Goal: Transaction & Acquisition: Purchase product/service

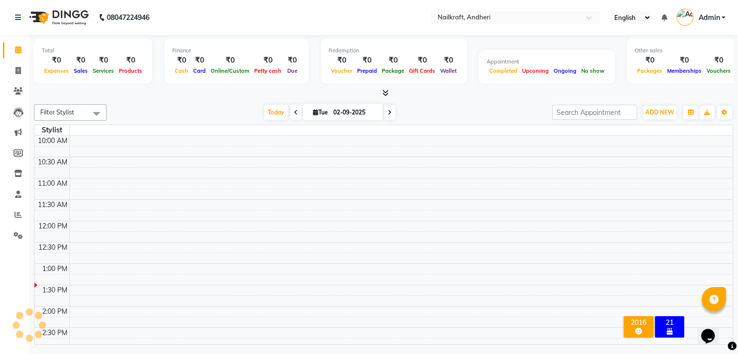
scroll to position [128, 0]
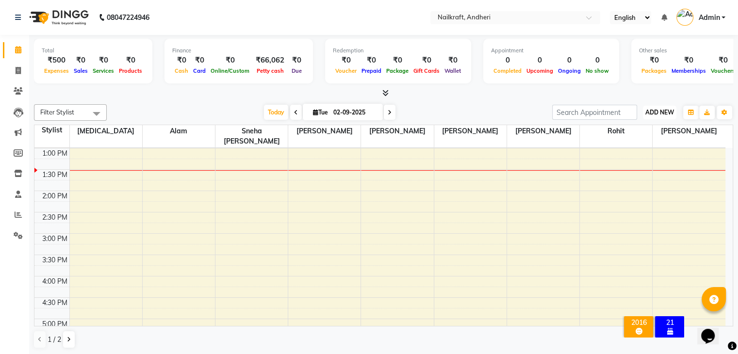
click at [668, 109] on span "ADD NEW" at bounding box center [660, 112] width 29 height 7
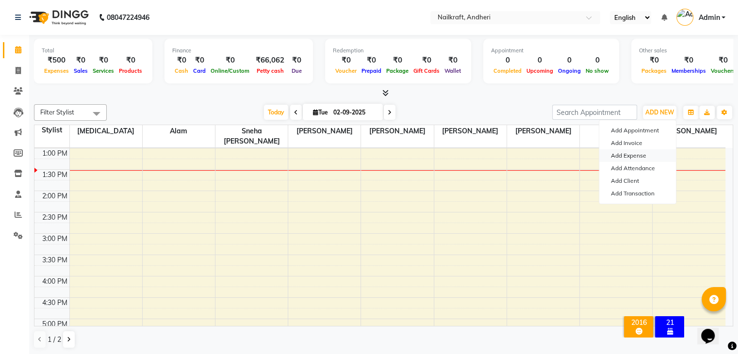
click at [623, 154] on link "Add Expense" at bounding box center [637, 156] width 77 height 13
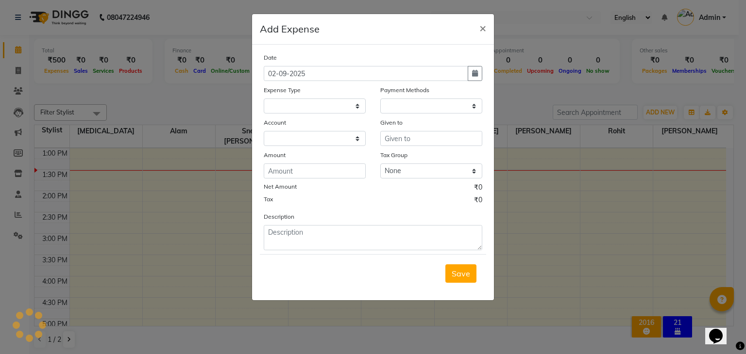
select select
select select "1"
select select "5067"
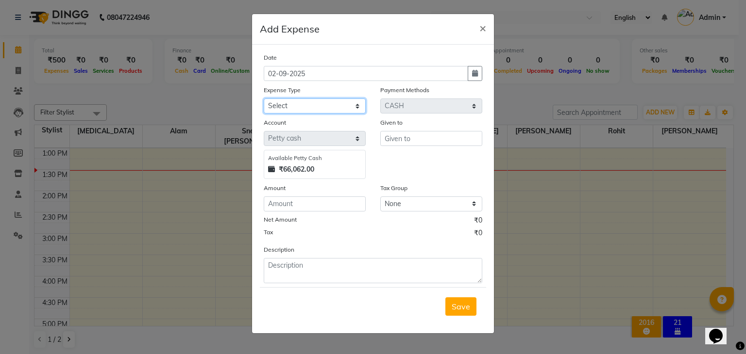
click at [292, 109] on select "Select Advance Salary Bank charges Car maintenance Cash transfer to bank Cash t…" at bounding box center [315, 106] width 102 height 15
select select "15706"
click at [264, 100] on select "Select Advance Salary Bank charges Car maintenance Cash transfer to bank Cash t…" at bounding box center [315, 106] width 102 height 15
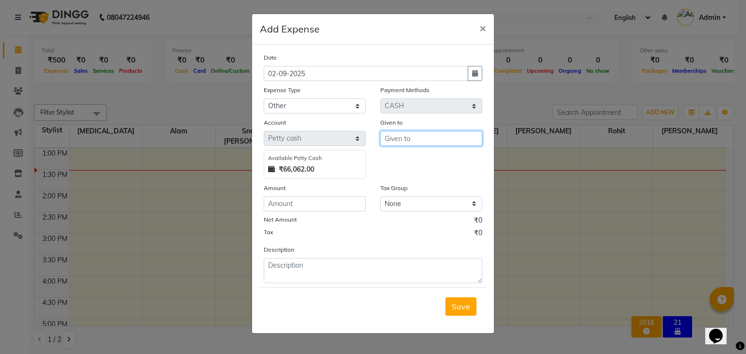
click at [470, 144] on input "text" at bounding box center [431, 138] width 102 height 15
click at [469, 144] on input "text" at bounding box center [431, 138] width 102 height 15
type input "2"
click at [403, 161] on span "Suraj" at bounding box center [401, 160] width 19 height 10
type input "Suraj"
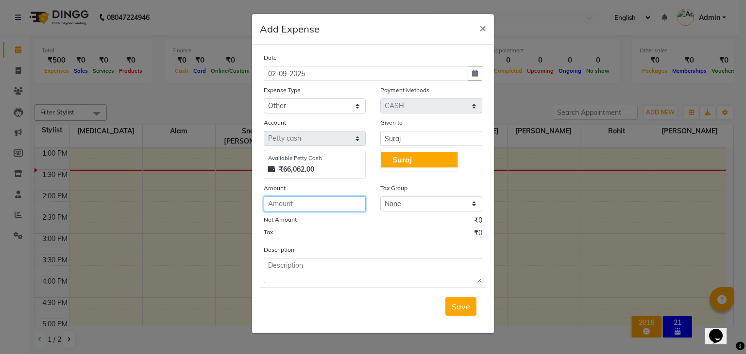
click at [322, 211] on input "number" at bounding box center [315, 204] width 102 height 15
type input "24"
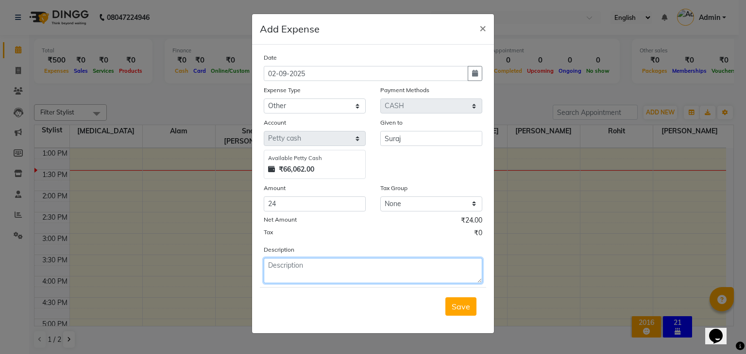
click at [335, 267] on textarea at bounding box center [373, 270] width 218 height 25
type textarea "r"
type textarea "TEA FOR [PERSON_NAME] 24"
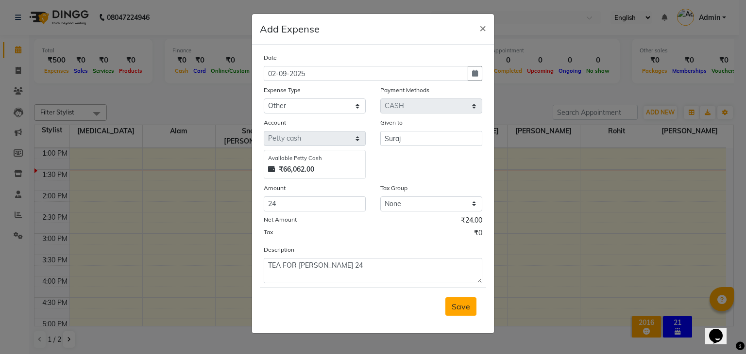
click at [460, 314] on button "Save" at bounding box center [460, 307] width 31 height 18
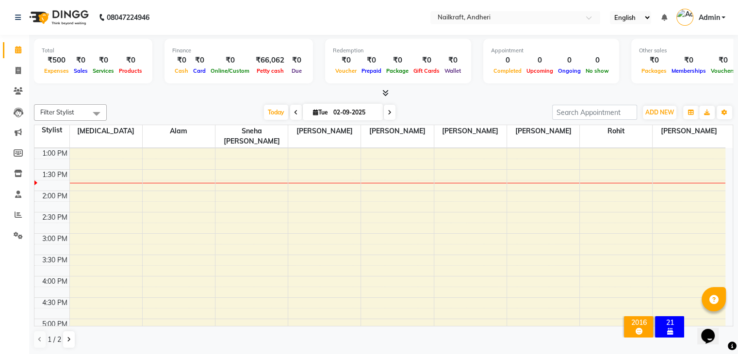
click at [211, 101] on div "Filter Stylist Select All [PERSON_NAME] [PERSON_NAME] [PERSON_NAME] [MEDICAL_DA…" at bounding box center [383, 226] width 699 height 252
click at [185, 107] on div "[DATE] [DATE]" at bounding box center [330, 112] width 436 height 15
click at [20, 73] on icon at bounding box center [18, 70] width 5 height 7
select select "service"
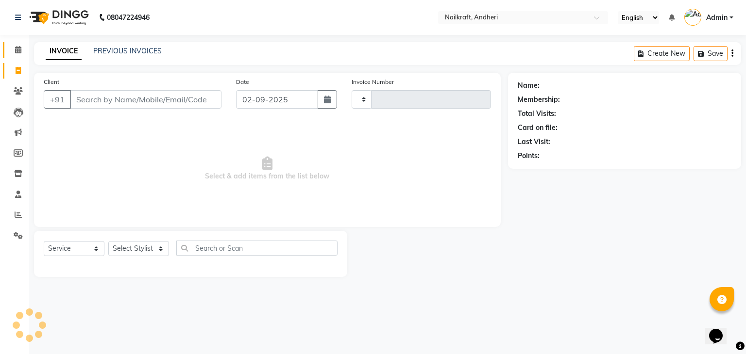
type input "2053"
select select "6081"
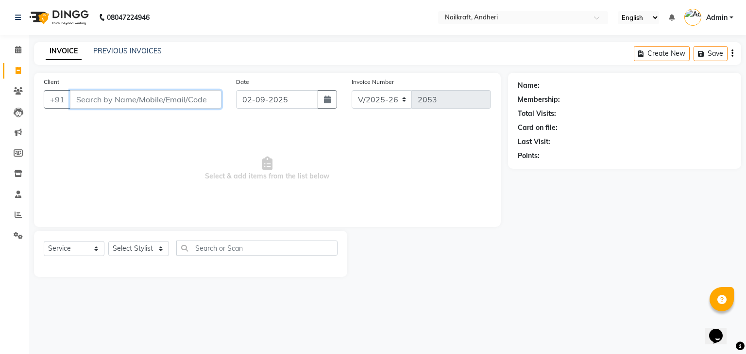
click at [194, 100] on input "Client" at bounding box center [145, 99] width 151 height 18
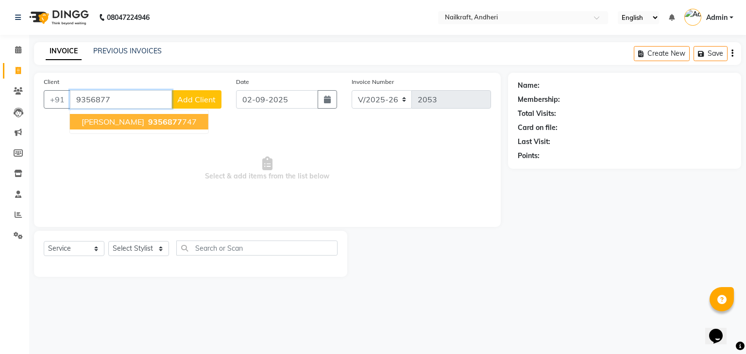
click at [182, 123] on span "9356877" at bounding box center [165, 122] width 34 height 10
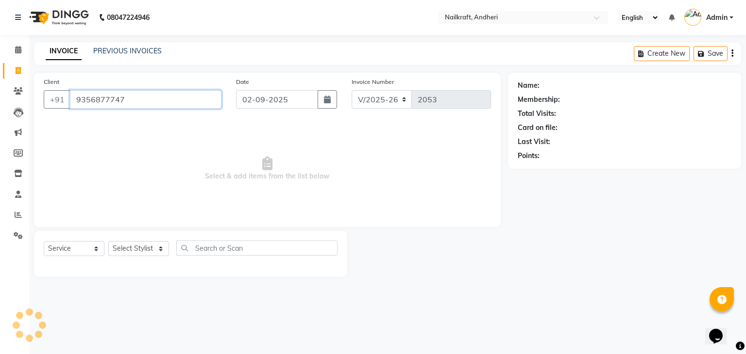
type input "9356877747"
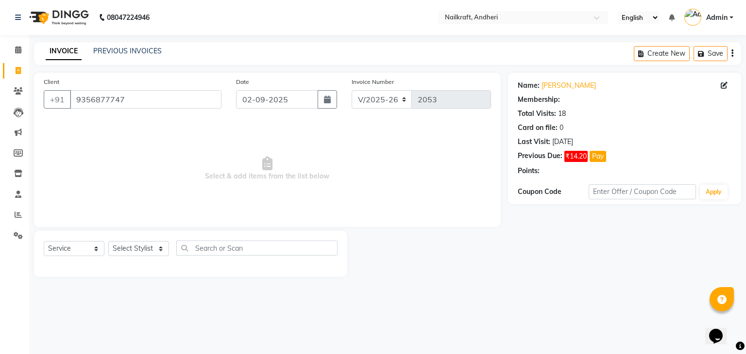
select select "2: Object"
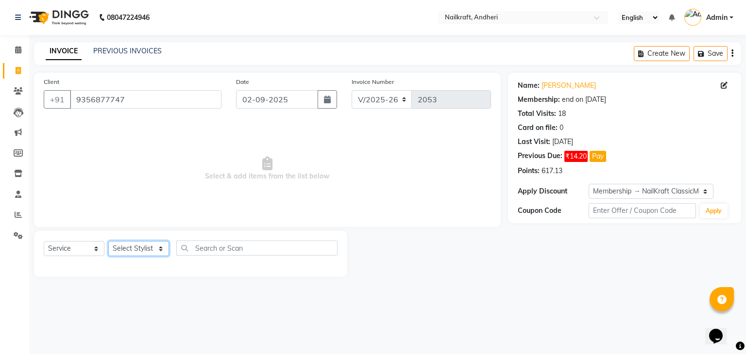
click at [147, 247] on select "Select Stylist [PERSON_NAME] [PERSON_NAME] [PERSON_NAME] [MEDICAL_DATA] [PERSON…" at bounding box center [138, 248] width 61 height 15
click at [108, 242] on select "Select Stylist [PERSON_NAME] [PERSON_NAME] [PERSON_NAME] [MEDICAL_DATA] [PERSON…" at bounding box center [138, 248] width 61 height 15
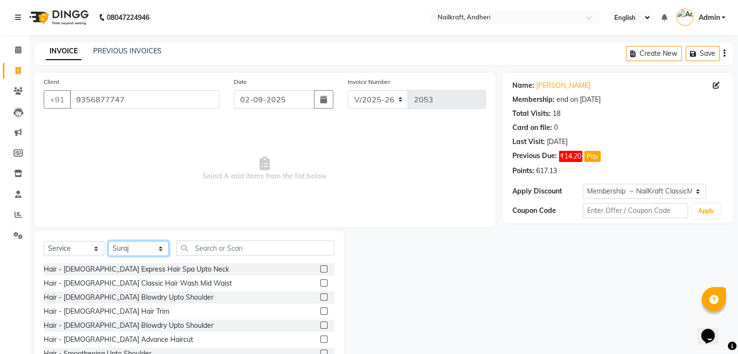
select select "88169"
click at [237, 251] on input "text" at bounding box center [255, 248] width 158 height 15
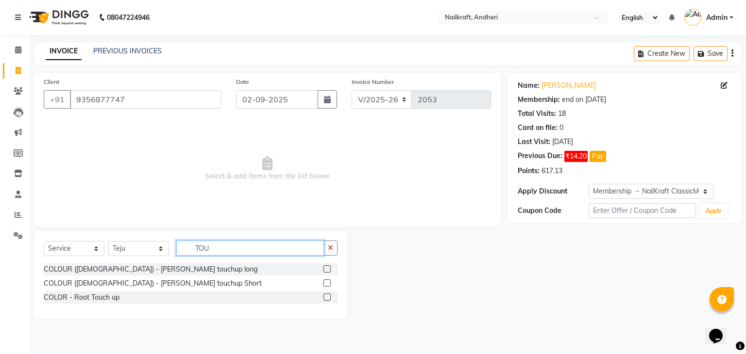
type input "TOU"
click at [328, 297] on label at bounding box center [326, 297] width 7 height 7
click at [328, 297] on input "checkbox" at bounding box center [326, 298] width 6 height 6
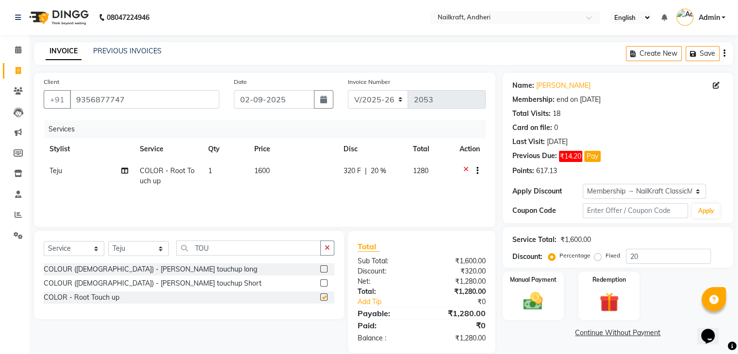
checkbox input "false"
click at [284, 251] on input "TOU" at bounding box center [248, 248] width 145 height 15
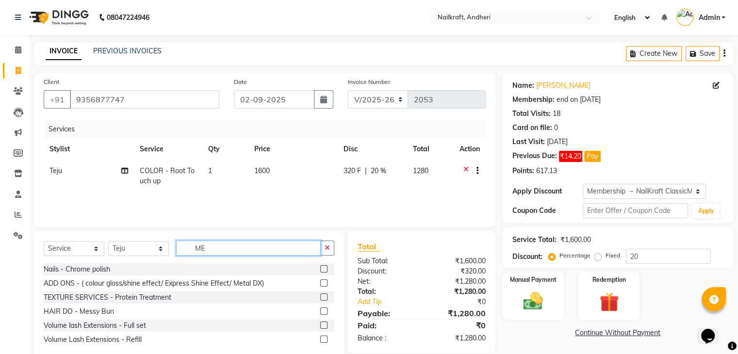
type input "M"
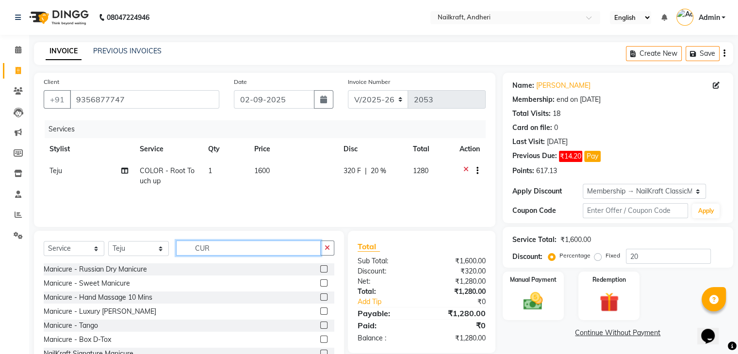
type input "CUR"
click at [320, 285] on label at bounding box center [323, 283] width 7 height 7
click at [320, 285] on input "checkbox" at bounding box center [323, 284] width 6 height 6
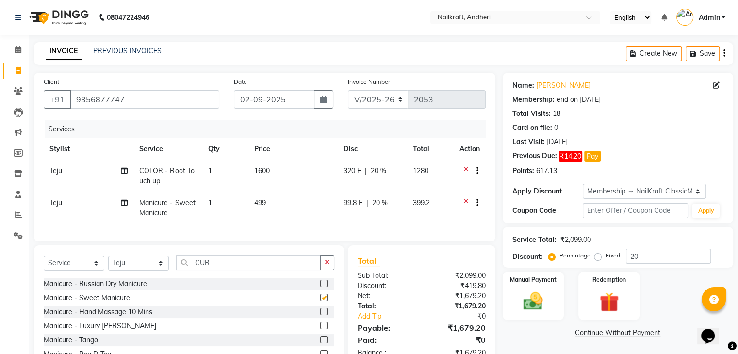
checkbox input "false"
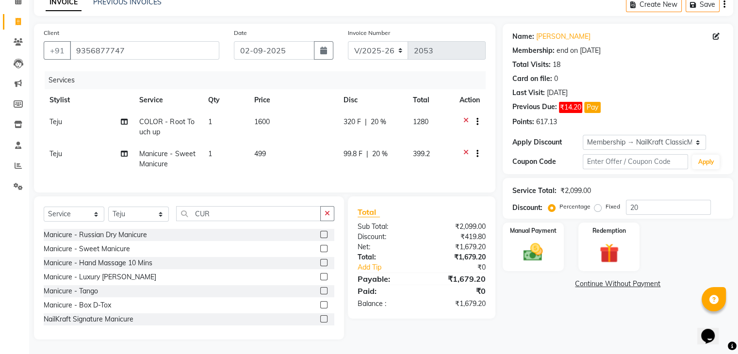
click at [149, 161] on td "Manicure - Sweet Manicure" at bounding box center [167, 159] width 69 height 32
select select "88169"
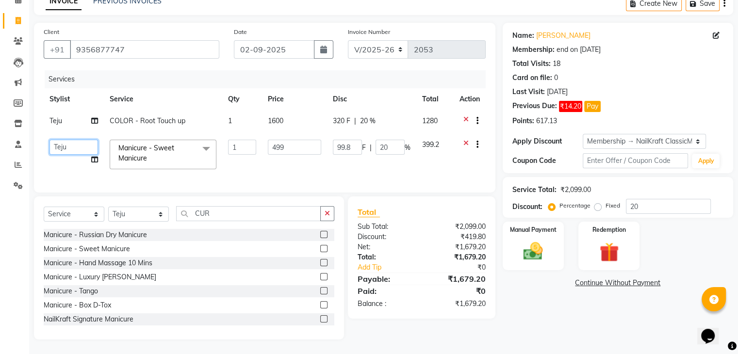
click at [62, 143] on select "[PERSON_NAME] [PERSON_NAME] [PERSON_NAME] [MEDICAL_DATA] [PERSON_NAME] [PERSON_…" at bounding box center [74, 147] width 49 height 15
select select "90555"
click at [532, 240] on img at bounding box center [533, 251] width 33 height 23
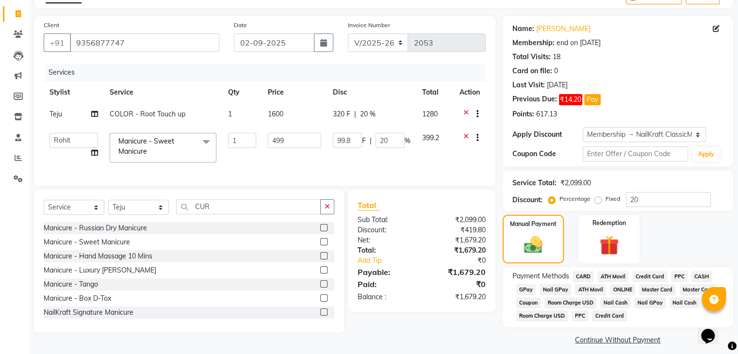
click at [524, 292] on span "GPay" at bounding box center [526, 289] width 20 height 11
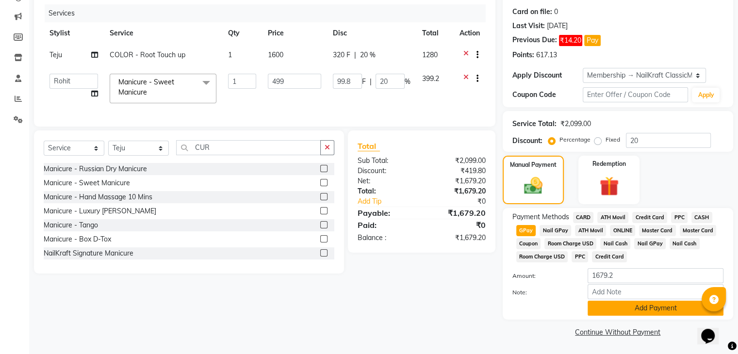
click at [670, 313] on button "Add Payment" at bounding box center [656, 308] width 136 height 15
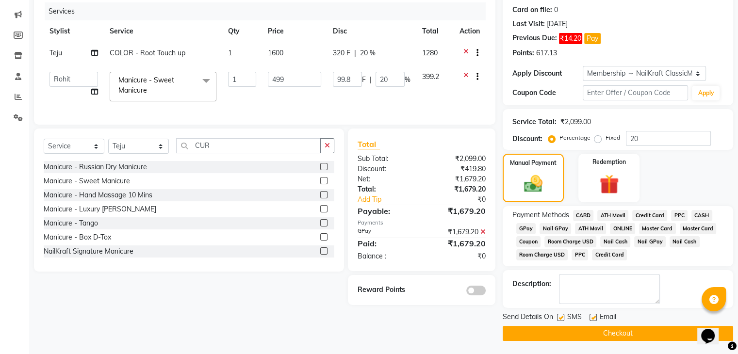
click at [600, 338] on button "Checkout" at bounding box center [618, 333] width 231 height 15
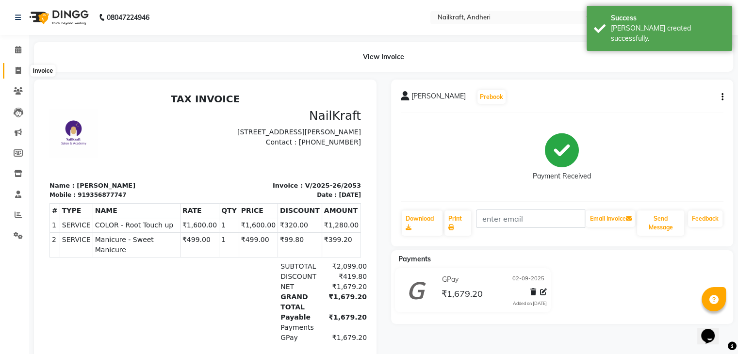
click at [17, 68] on icon at bounding box center [18, 70] width 5 height 7
select select "service"
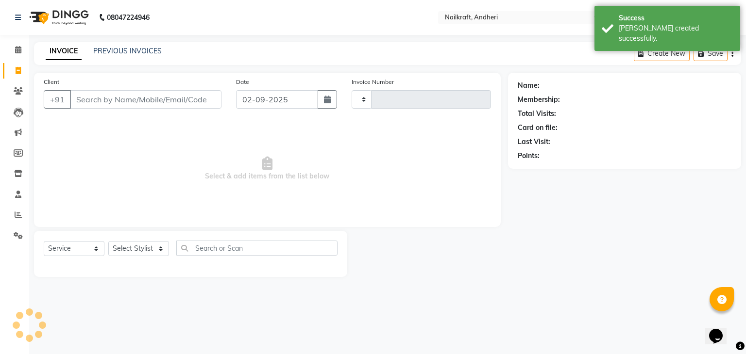
type input "2054"
select select "6081"
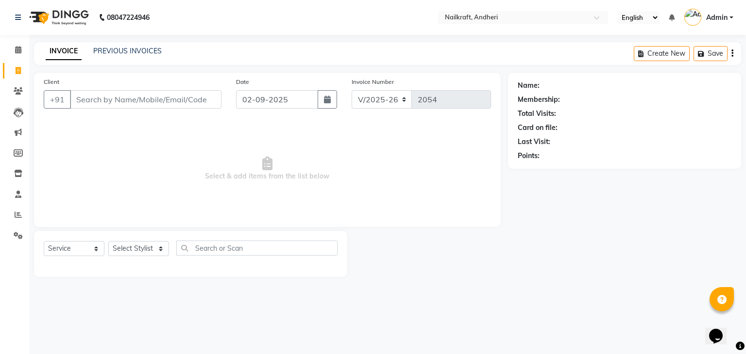
click at [107, 107] on input "Client" at bounding box center [145, 99] width 151 height 18
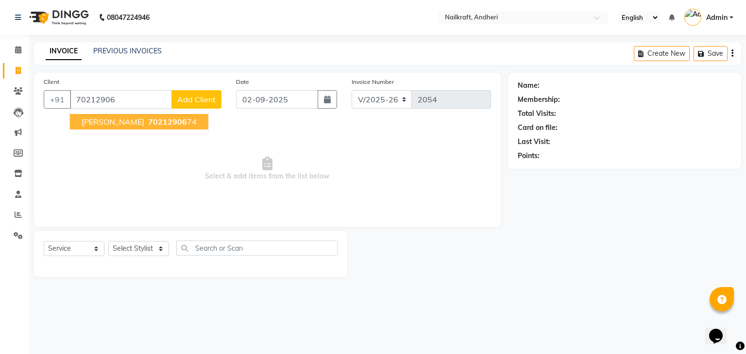
click at [114, 124] on span "[PERSON_NAME]" at bounding box center [113, 122] width 63 height 10
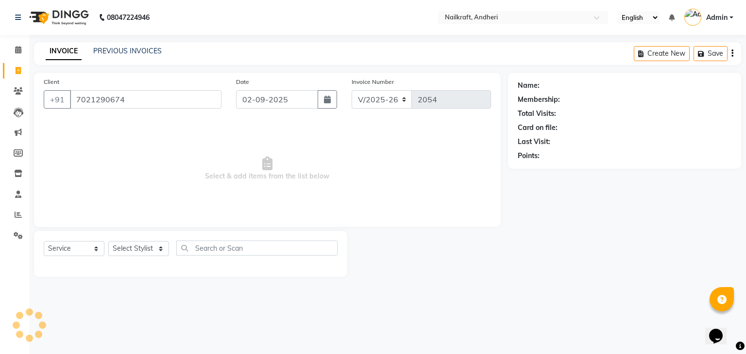
type input "7021290674"
select select "2: Object"
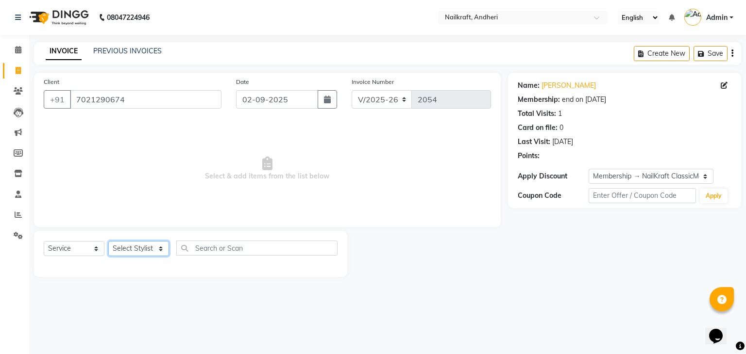
click at [138, 252] on select "Select Stylist [PERSON_NAME] [PERSON_NAME] [PERSON_NAME] [MEDICAL_DATA] [PERSON…" at bounding box center [138, 248] width 61 height 15
select select "76415"
click at [108, 242] on select "Select Stylist [PERSON_NAME] [PERSON_NAME] [PERSON_NAME] [MEDICAL_DATA] [PERSON…" at bounding box center [138, 248] width 61 height 15
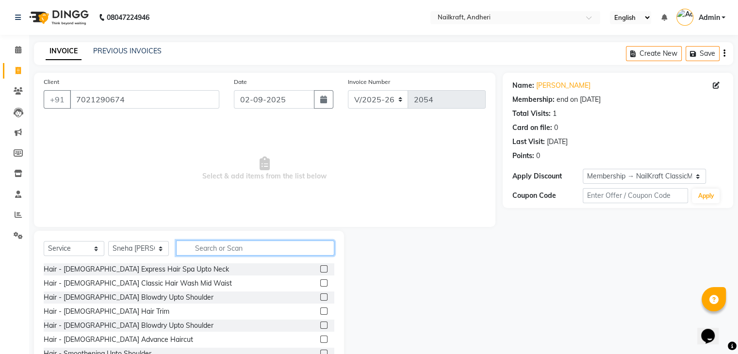
click at [222, 248] on input "text" at bounding box center [255, 248] width 158 height 15
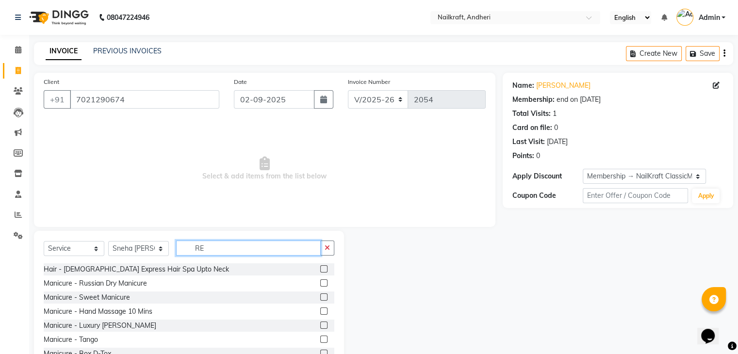
type input "R"
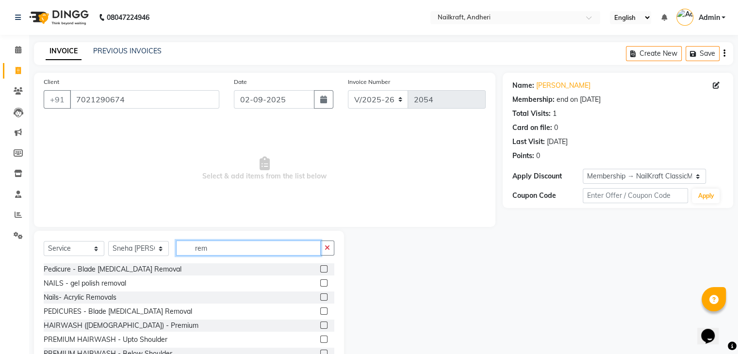
type input "rem"
click at [320, 284] on label at bounding box center [323, 283] width 7 height 7
click at [320, 284] on input "checkbox" at bounding box center [323, 284] width 6 height 6
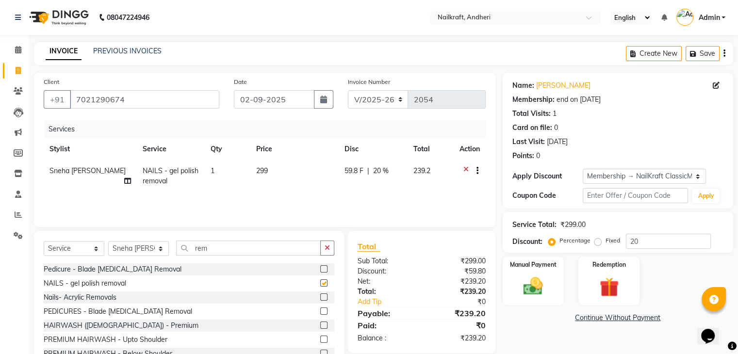
checkbox input "false"
click at [274, 175] on td "299" at bounding box center [294, 176] width 88 height 32
select select "76415"
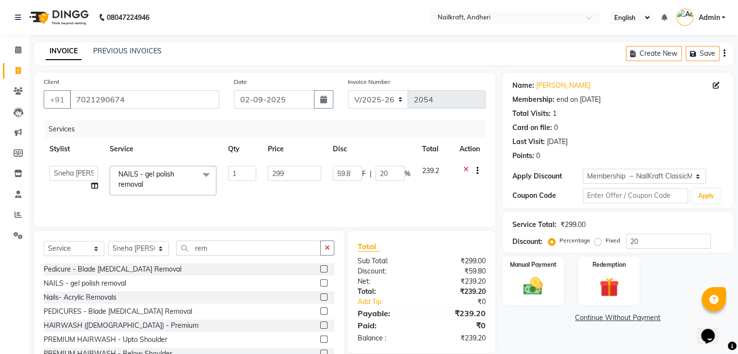
click at [274, 175] on input "299" at bounding box center [294, 173] width 53 height 15
type input "40"
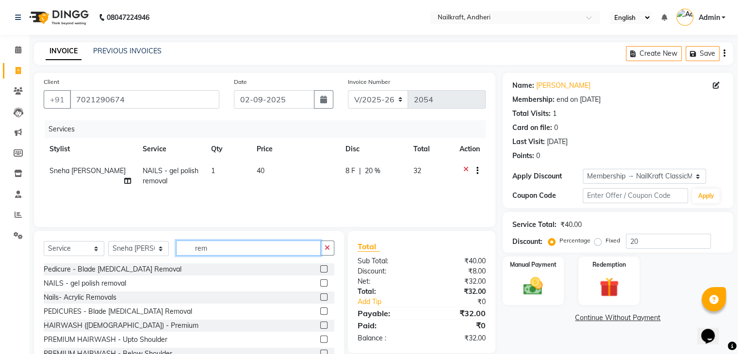
click at [266, 251] on input "rem" at bounding box center [248, 248] width 145 height 15
type input "r"
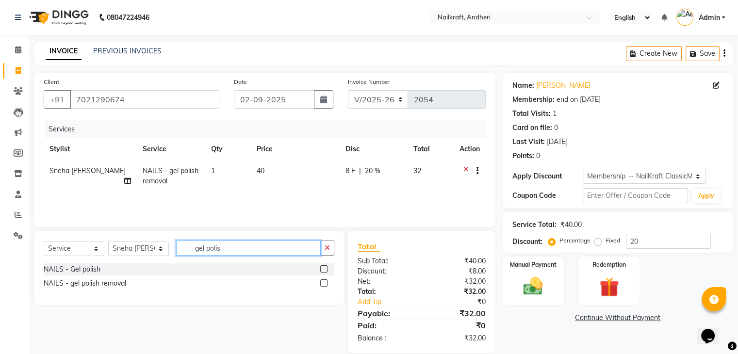
type input "gel polis"
click at [325, 273] on div at bounding box center [323, 271] width 6 height 10
click at [326, 268] on label at bounding box center [323, 269] width 7 height 7
click at [326, 268] on input "checkbox" at bounding box center [323, 269] width 6 height 6
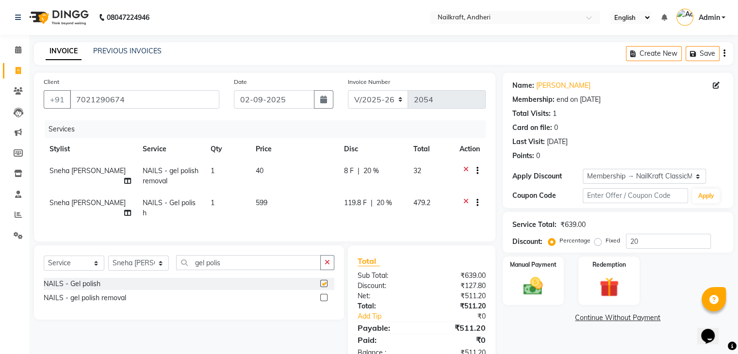
checkbox input "false"
click at [286, 200] on td "599" at bounding box center [294, 208] width 88 height 32
select select "76415"
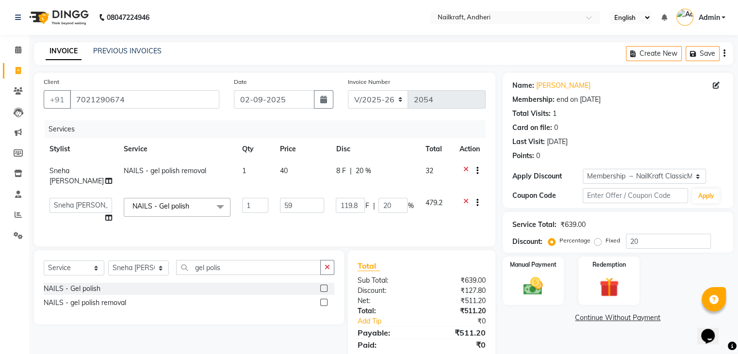
type input "5"
type input "479"
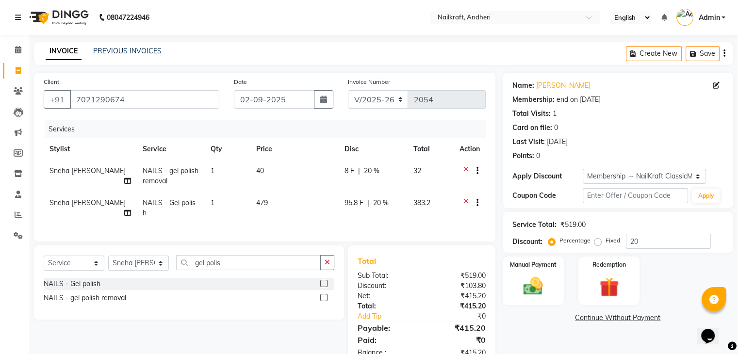
click at [526, 342] on div "Name: [PERSON_NAME] Membership: end on [DATE] Total Visits: 1 Card on file: 0 L…" at bounding box center [622, 220] width 238 height 295
click at [272, 263] on input "gel polis" at bounding box center [248, 262] width 145 height 15
click at [701, 237] on input "20" at bounding box center [668, 241] width 85 height 15
type input "2"
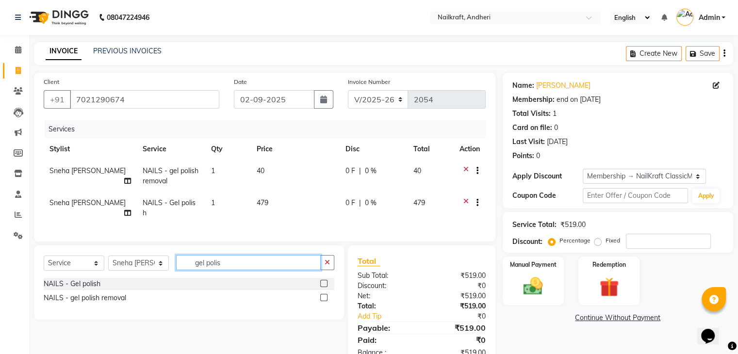
click at [301, 265] on input "gel polis" at bounding box center [248, 262] width 145 height 15
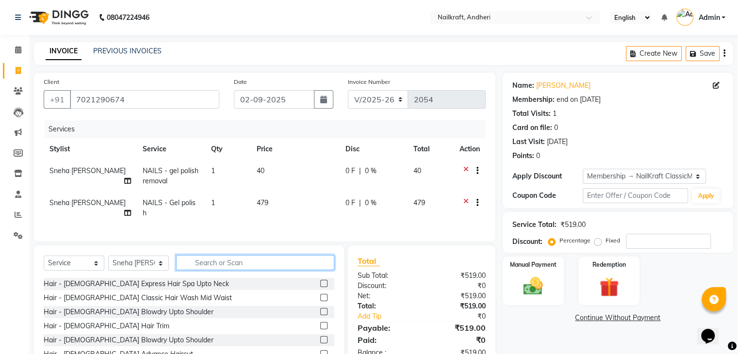
click at [237, 256] on input "text" at bounding box center [255, 262] width 158 height 15
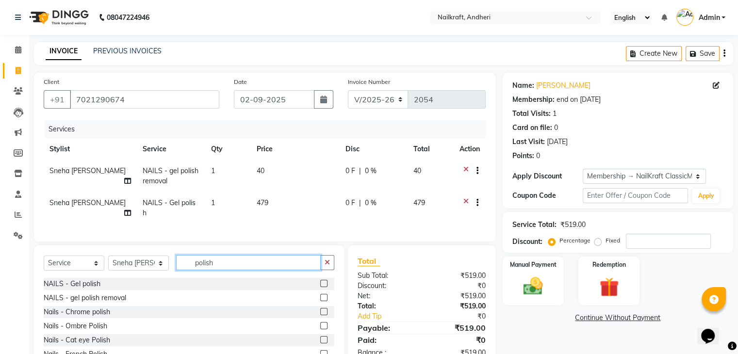
type input "polish"
click at [320, 289] on div at bounding box center [323, 285] width 6 height 10
click at [320, 281] on label at bounding box center [323, 283] width 7 height 7
click at [320, 281] on input "checkbox" at bounding box center [323, 284] width 6 height 6
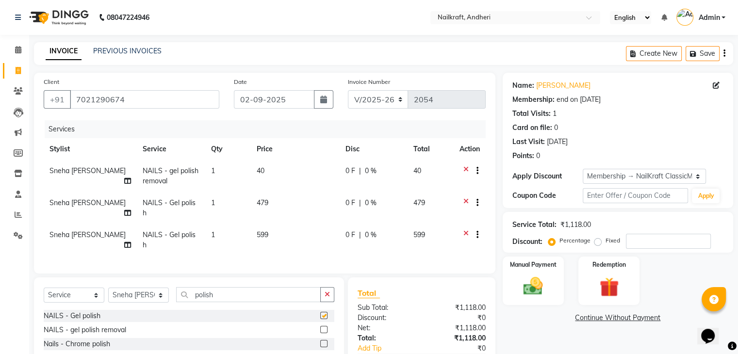
checkbox input "false"
drag, startPoint x: 284, startPoint y: 217, endPoint x: 287, endPoint y: 228, distance: 11.1
click at [287, 228] on td "599" at bounding box center [295, 240] width 89 height 32
select select "76415"
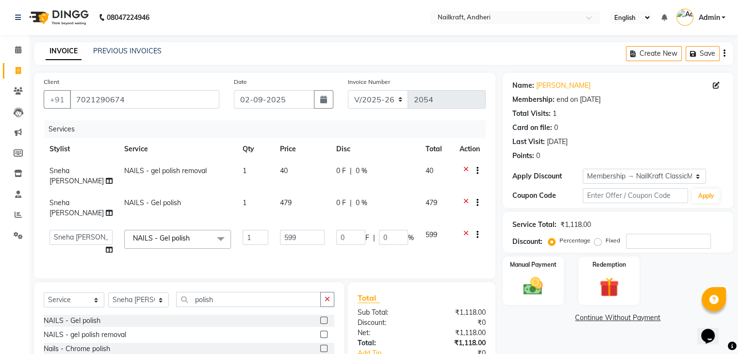
click at [287, 228] on td "599" at bounding box center [302, 242] width 56 height 37
click at [292, 241] on input "599" at bounding box center [302, 237] width 45 height 15
type input "5"
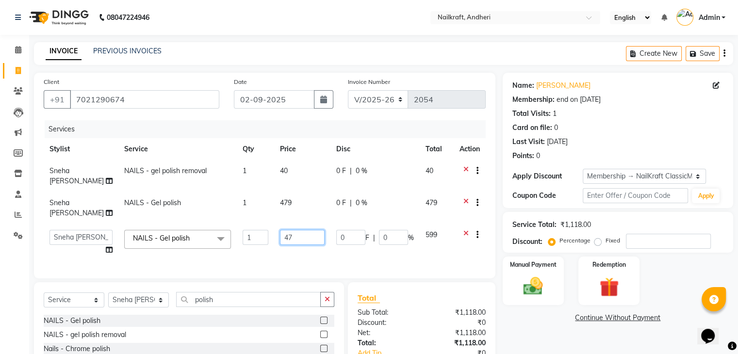
type input "479"
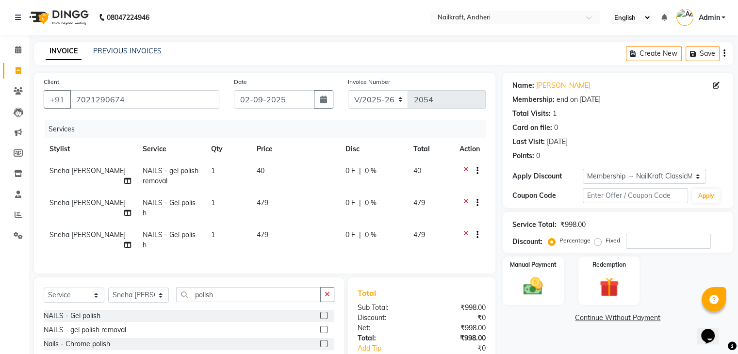
click at [532, 331] on div "Name: [PERSON_NAME] Membership: end on [DATE] Total Visits: 1 Card on file: 0 L…" at bounding box center [622, 247] width 238 height 348
click at [527, 289] on img at bounding box center [533, 286] width 33 height 23
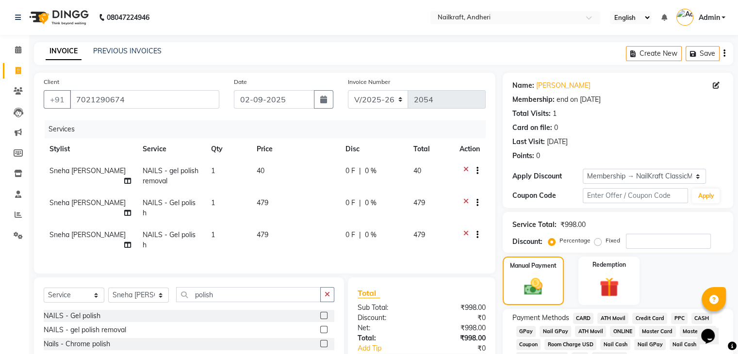
scroll to position [72, 0]
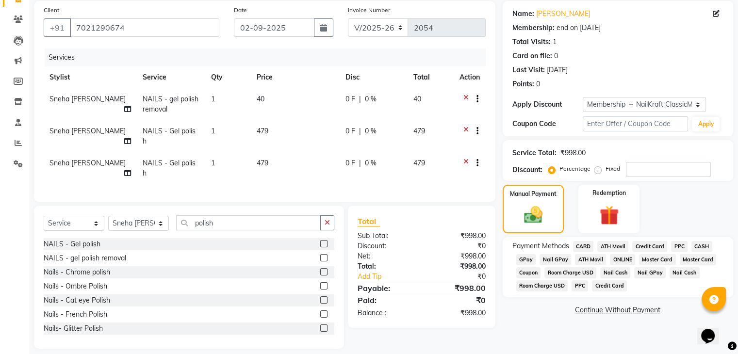
click at [72, 159] on span "Sneha [PERSON_NAME]" at bounding box center [88, 163] width 76 height 9
select select "76415"
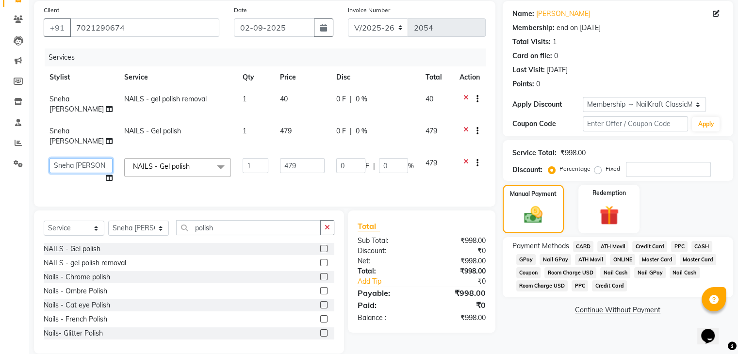
click at [72, 168] on select "[PERSON_NAME] [PERSON_NAME] [PERSON_NAME] [MEDICAL_DATA] [PERSON_NAME] [PERSON_…" at bounding box center [81, 165] width 63 height 15
select select "76535"
click at [547, 307] on link "Continue Without Payment" at bounding box center [618, 310] width 227 height 10
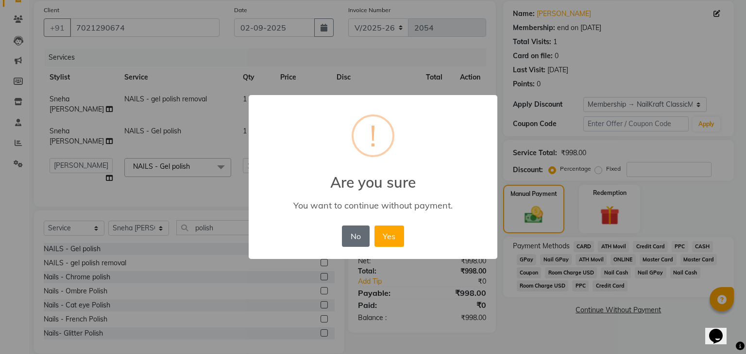
click at [354, 238] on button "No" at bounding box center [355, 236] width 27 height 21
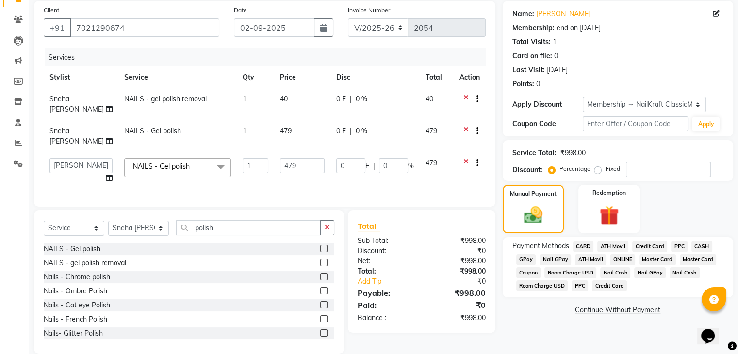
click at [522, 257] on span "GPay" at bounding box center [526, 259] width 20 height 11
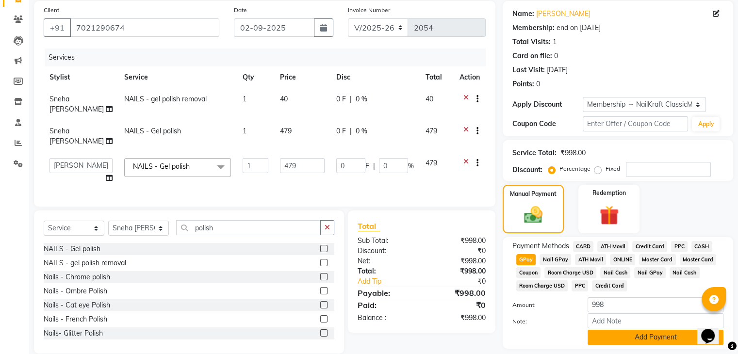
click at [619, 335] on button "Add Payment" at bounding box center [656, 337] width 136 height 15
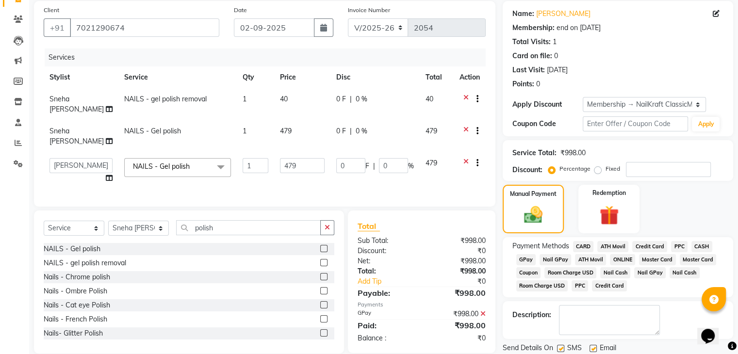
scroll to position [128, 0]
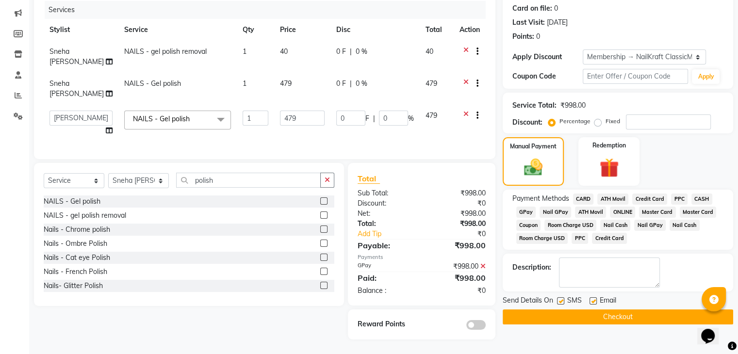
click at [669, 310] on button "Checkout" at bounding box center [618, 317] width 231 height 15
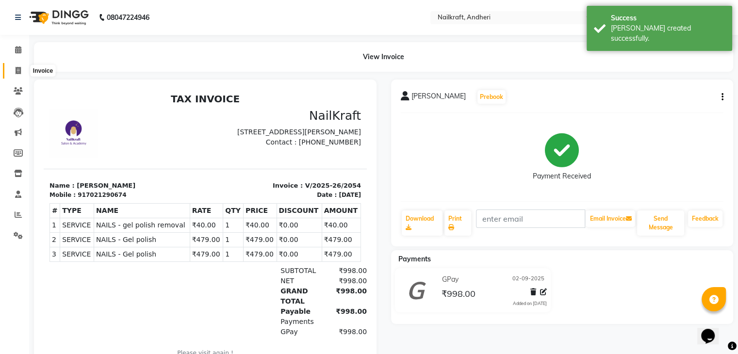
click at [17, 68] on icon at bounding box center [18, 70] width 5 height 7
select select "service"
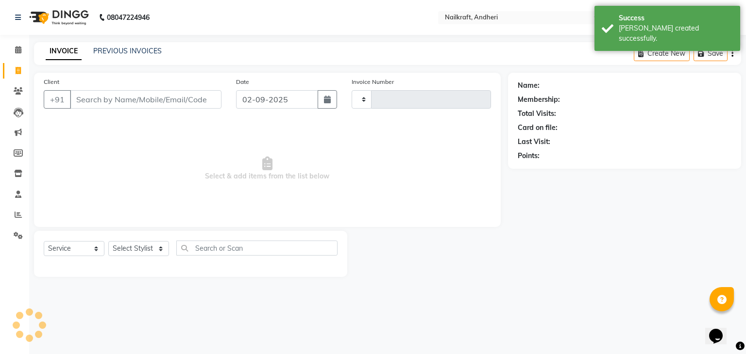
type input "2055"
select select "6081"
click at [163, 100] on input "Client" at bounding box center [145, 99] width 151 height 18
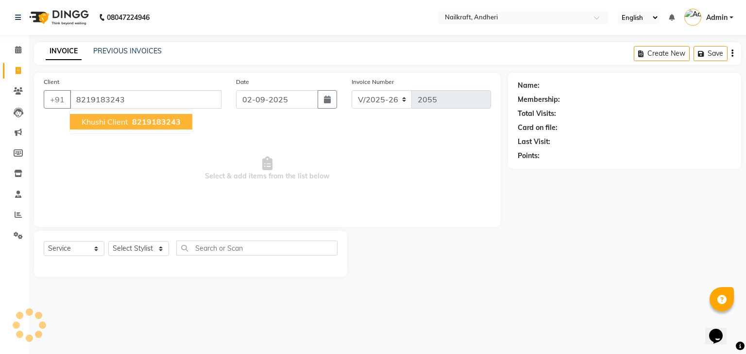
type input "8219183243"
select select "1: Object"
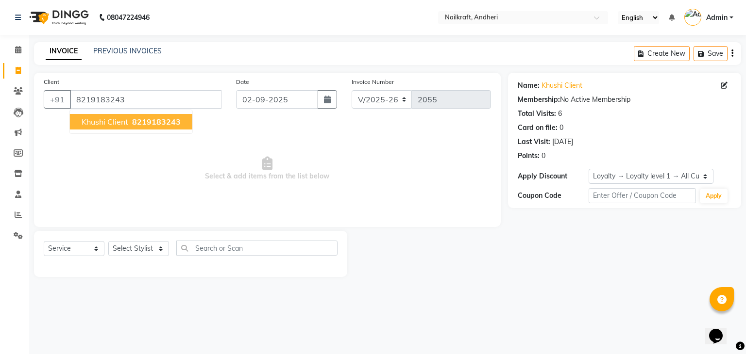
click at [159, 121] on span "8219183243" at bounding box center [156, 122] width 49 height 10
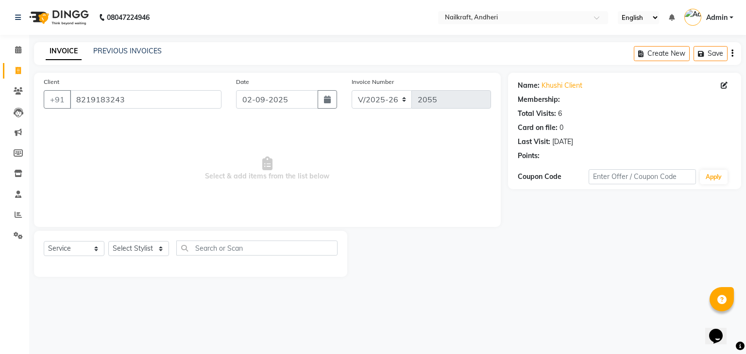
select select "1: Object"
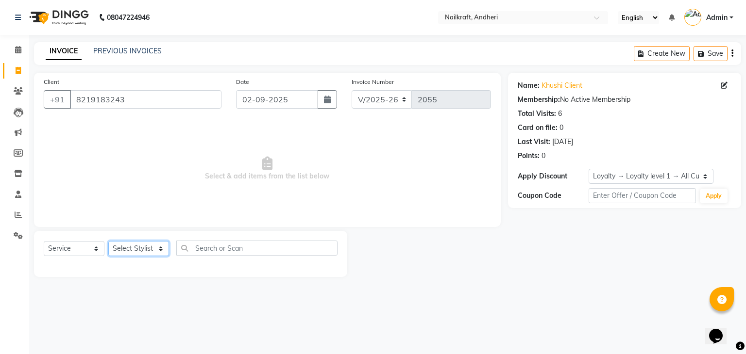
click at [150, 245] on select "Select Stylist [PERSON_NAME] [PERSON_NAME] [PERSON_NAME] [MEDICAL_DATA] [PERSON…" at bounding box center [138, 248] width 61 height 15
select select "90555"
click at [108, 242] on select "Select Stylist [PERSON_NAME] [PERSON_NAME] [PERSON_NAME] [MEDICAL_DATA] [PERSON…" at bounding box center [138, 248] width 61 height 15
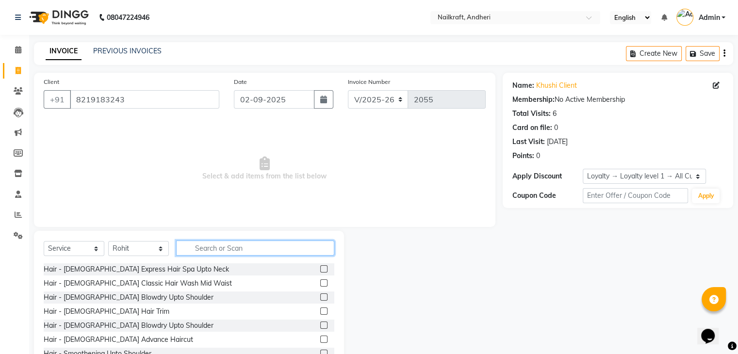
click at [280, 253] on input "text" at bounding box center [255, 248] width 158 height 15
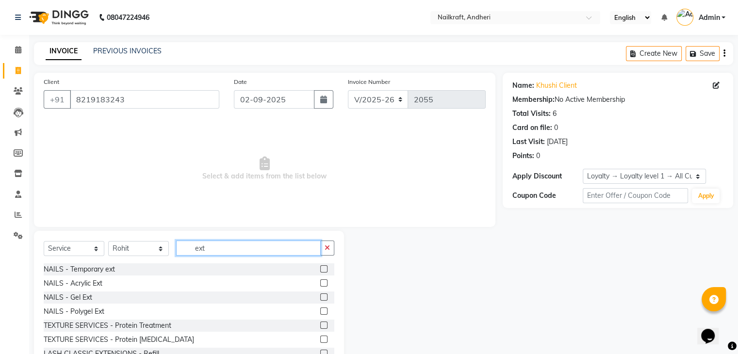
type input "ext"
click at [320, 298] on label at bounding box center [323, 297] width 7 height 7
click at [320, 298] on input "checkbox" at bounding box center [323, 298] width 6 height 6
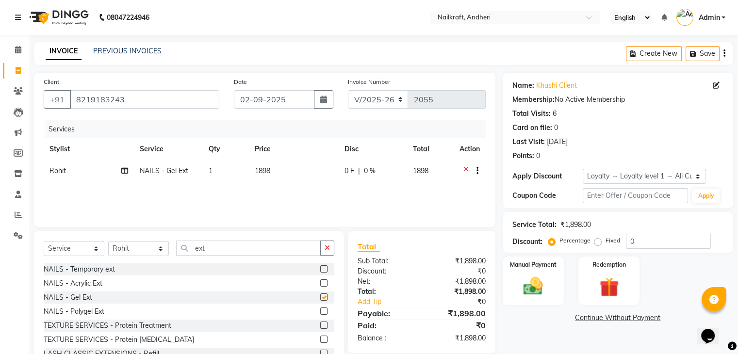
checkbox input "false"
click at [276, 175] on td "1898" at bounding box center [294, 172] width 90 height 24
select select "90555"
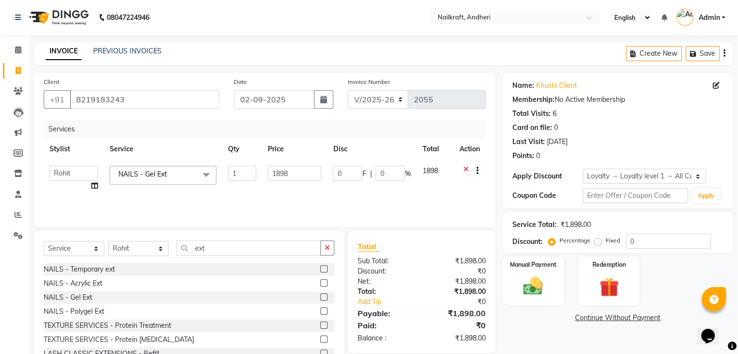
click at [276, 175] on input "1898" at bounding box center [294, 173] width 53 height 15
type input "1299"
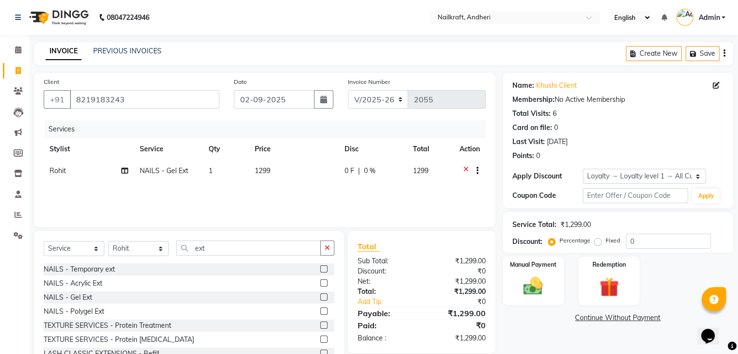
click at [549, 319] on link "Continue Without Payment" at bounding box center [618, 318] width 227 height 10
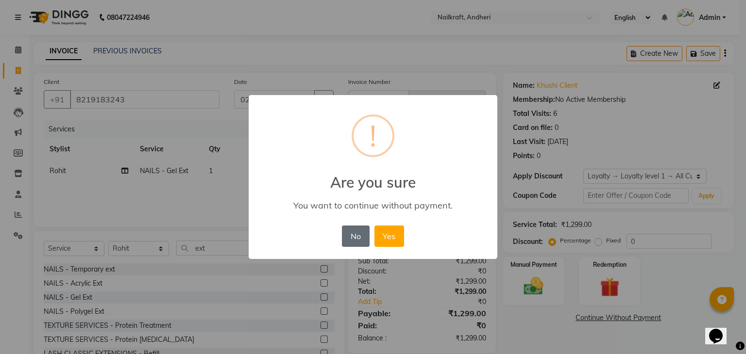
click at [351, 237] on button "No" at bounding box center [355, 236] width 27 height 21
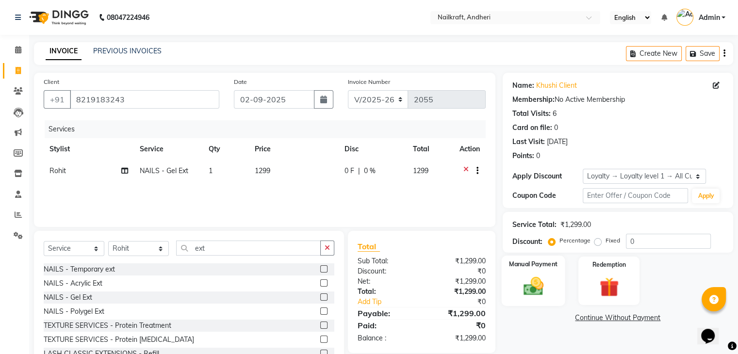
click at [523, 283] on img at bounding box center [533, 286] width 33 height 23
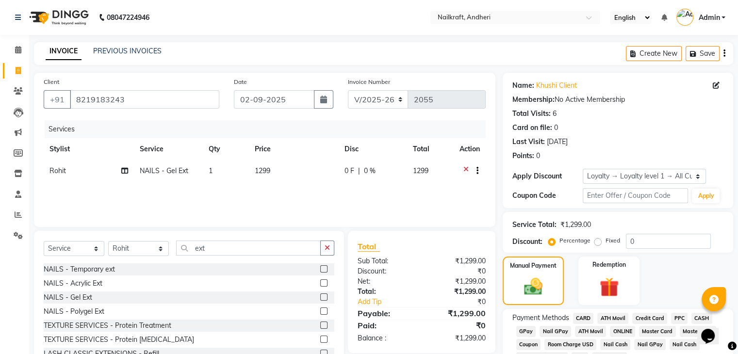
click at [528, 325] on div "Payment Methods CARD ATH Movil Credit Card PPC CASH GPay Nail GPay ATH Movil ON…" at bounding box center [618, 339] width 211 height 52
click at [528, 332] on span "GPay" at bounding box center [526, 331] width 20 height 11
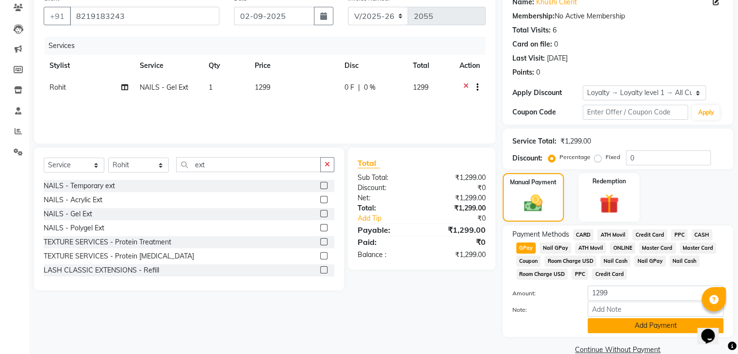
click at [670, 329] on button "Add Payment" at bounding box center [656, 325] width 136 height 15
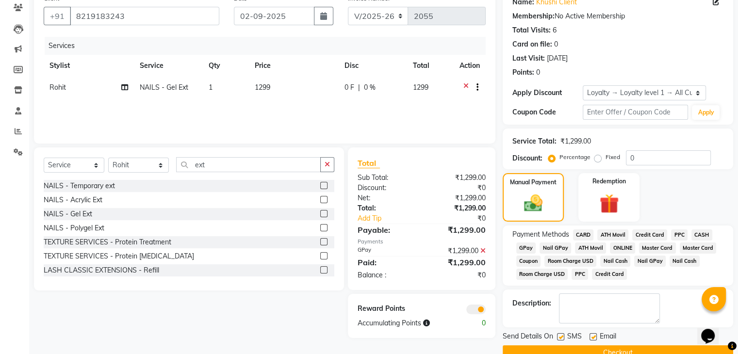
scroll to position [105, 0]
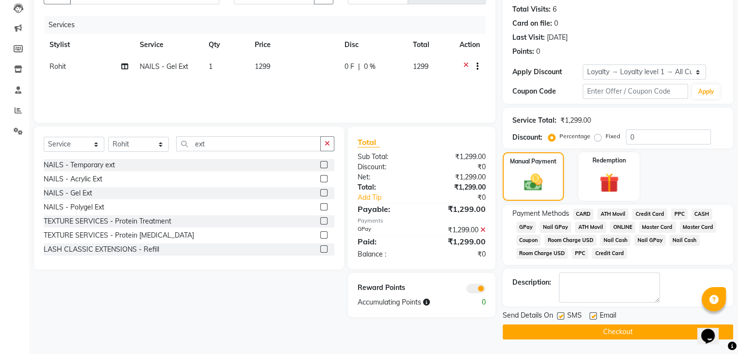
click at [658, 328] on button "Checkout" at bounding box center [618, 332] width 231 height 15
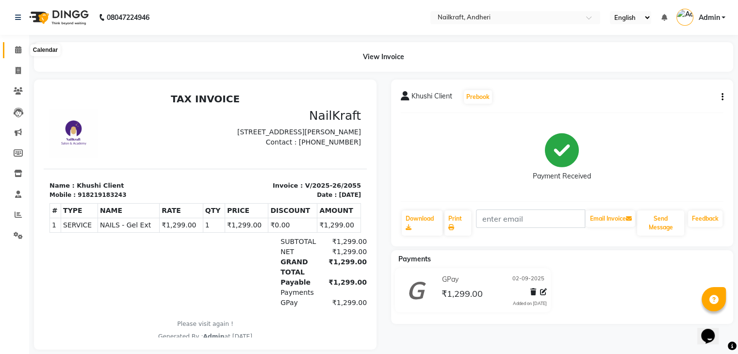
click at [16, 48] on icon at bounding box center [18, 49] width 6 height 7
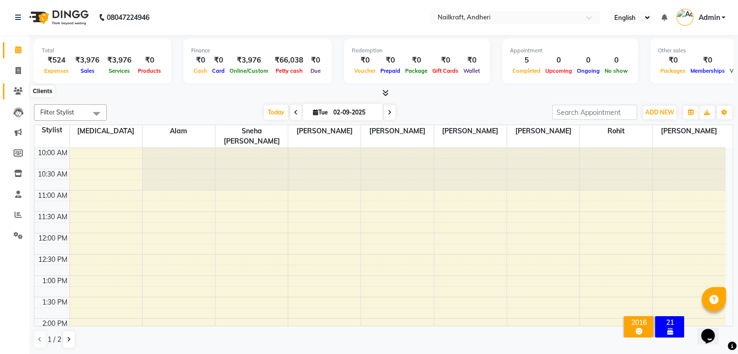
click at [17, 87] on icon at bounding box center [18, 90] width 9 height 7
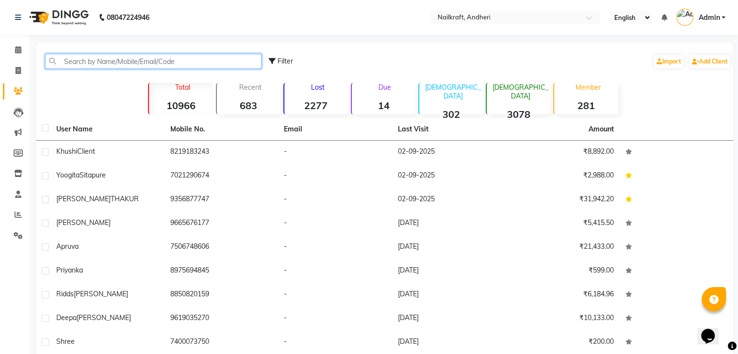
click at [116, 57] on input "text" at bounding box center [153, 61] width 216 height 15
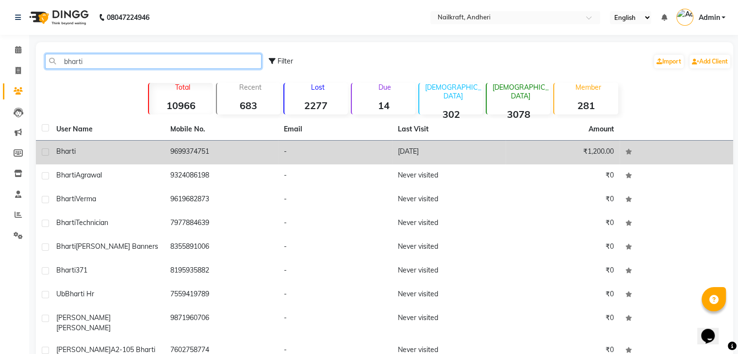
type input "bharti"
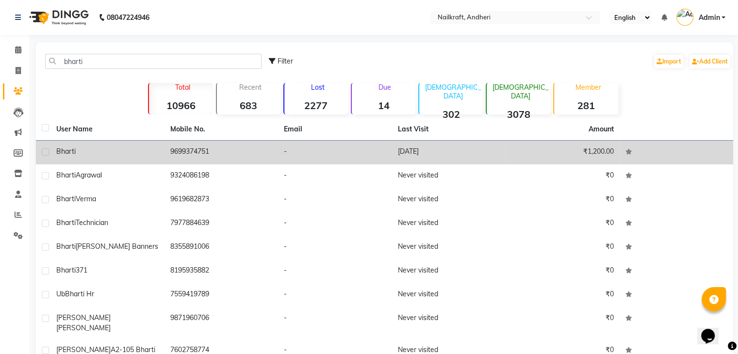
click at [402, 150] on td "[DATE]" at bounding box center [449, 153] width 114 height 24
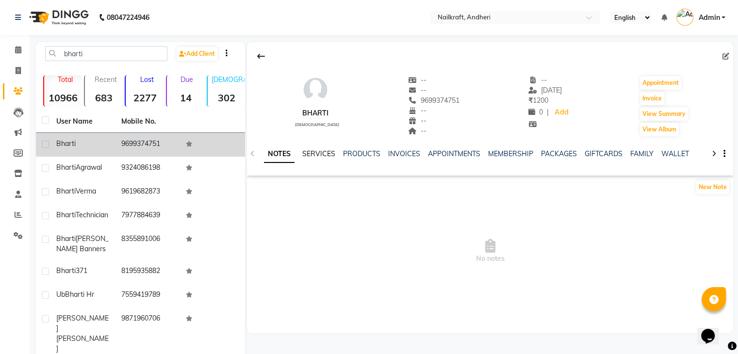
click at [326, 151] on link "SERVICES" at bounding box center [318, 154] width 33 height 9
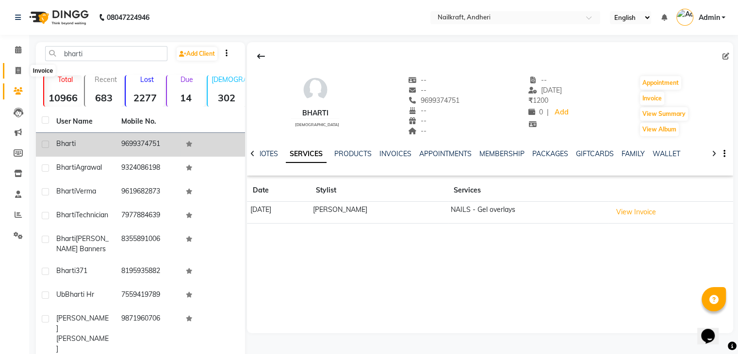
click at [17, 70] on icon at bounding box center [18, 70] width 5 height 7
select select "service"
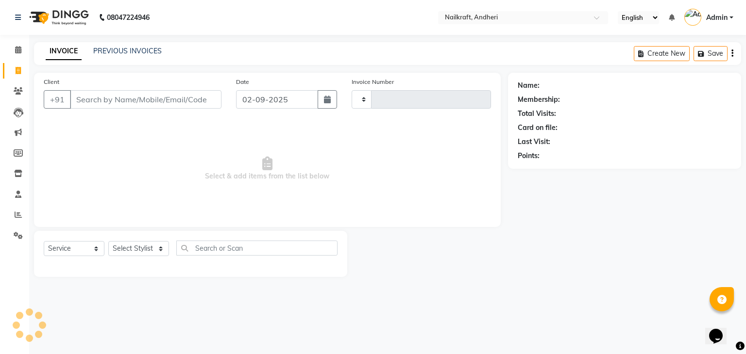
type input "2056"
select select "6081"
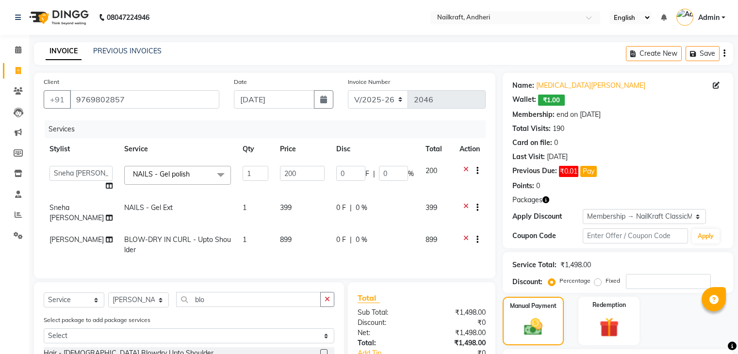
select select "6081"
select select "76415"
select select "service"
select select "90557"
select select "2: Object"
